Goal: Task Accomplishment & Management: Complete application form

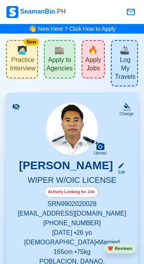
click at [66, 72] on span "Apply to Agencies" at bounding box center [59, 65] width 26 height 18
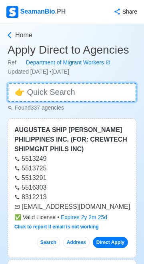
click at [48, 92] on input at bounding box center [72, 92] width 129 height 19
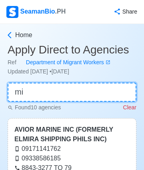
type input "m"
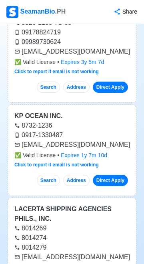
scroll to position [12101, 0]
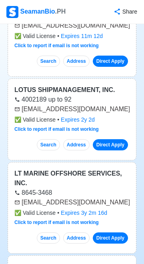
scroll to position [12615, 0]
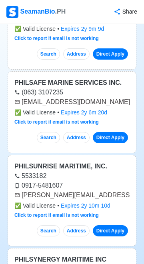
scroll to position [21198, 0]
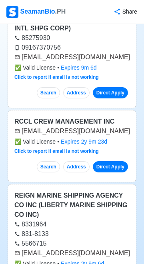
scroll to position [22086, 0]
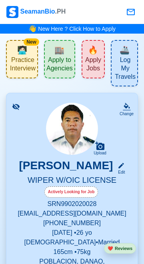
click at [59, 64] on span "Apply to Agencies" at bounding box center [59, 65] width 26 height 18
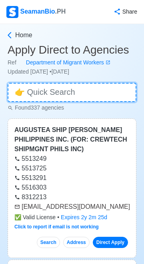
click at [90, 92] on input at bounding box center [72, 92] width 129 height 19
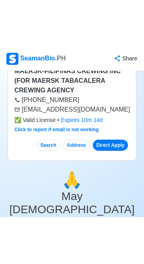
scroll to position [102, 0]
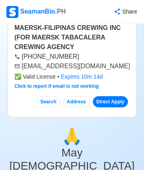
type input "mae"
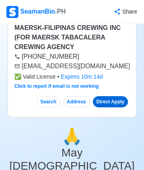
click at [117, 101] on link "Direct Apply" at bounding box center [110, 101] width 35 height 11
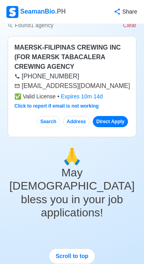
scroll to position [0, 0]
